Goal: Navigation & Orientation: Find specific page/section

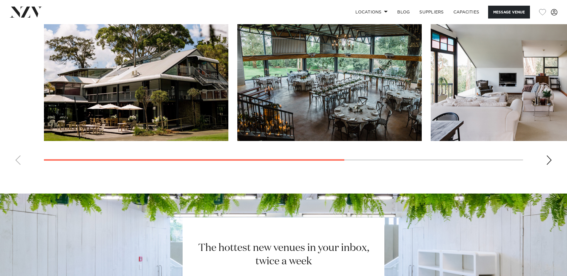
scroll to position [478, 0]
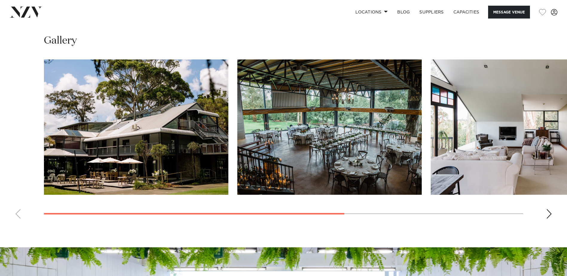
click at [550, 215] on div "Next slide" at bounding box center [549, 214] width 6 height 10
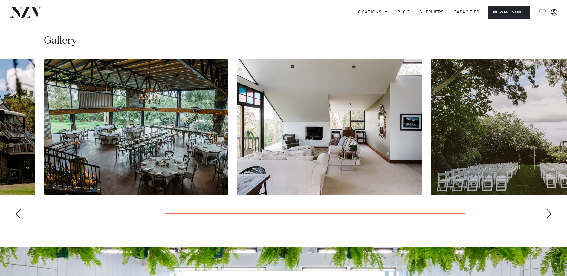
click at [550, 215] on div "Next slide" at bounding box center [549, 214] width 6 height 10
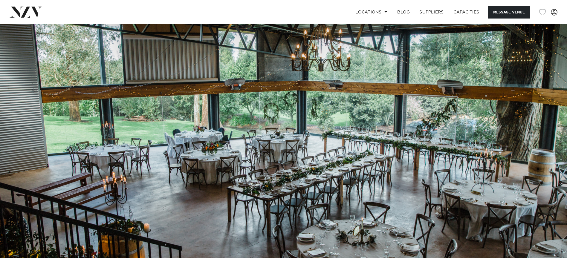
scroll to position [0, 0]
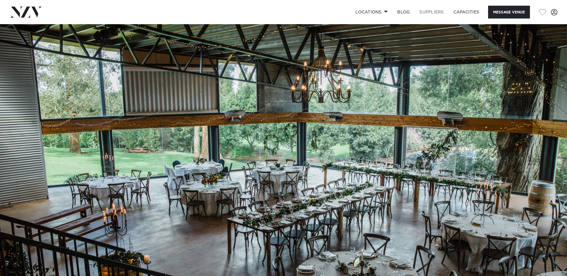
click at [426, 10] on link "SUPPLIERS" at bounding box center [432, 12] width 34 height 13
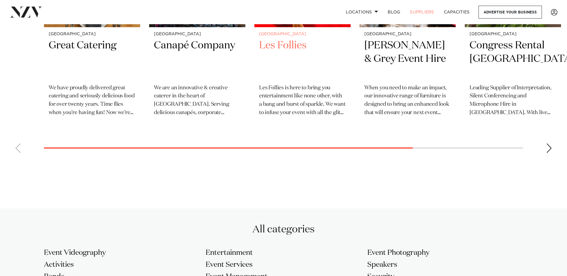
scroll to position [329, 0]
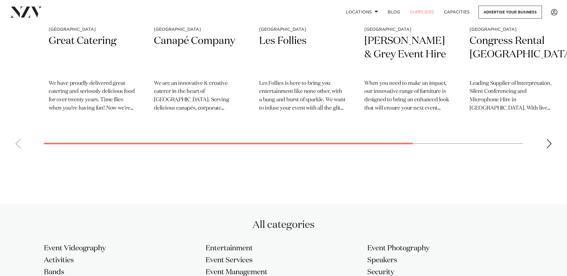
click at [556, 135] on swiper-container "Auckland Great Catering We have proudly delivered great catering and seriously …" at bounding box center [283, 24] width 567 height 260
click at [553, 143] on swiper-container "Auckland Great Catering We have proudly delivered great catering and seriously …" at bounding box center [283, 24] width 567 height 260
click at [551, 146] on div "Next slide" at bounding box center [549, 144] width 6 height 10
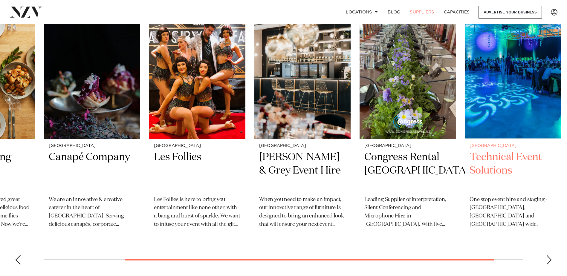
scroll to position [209, 0]
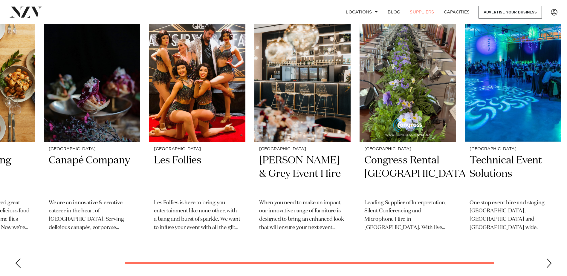
click at [548, 262] on div "Next slide" at bounding box center [549, 264] width 6 height 10
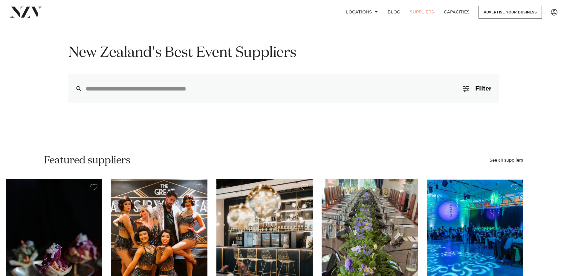
scroll to position [0, 0]
